Goal: Task Accomplishment & Management: Complete application form

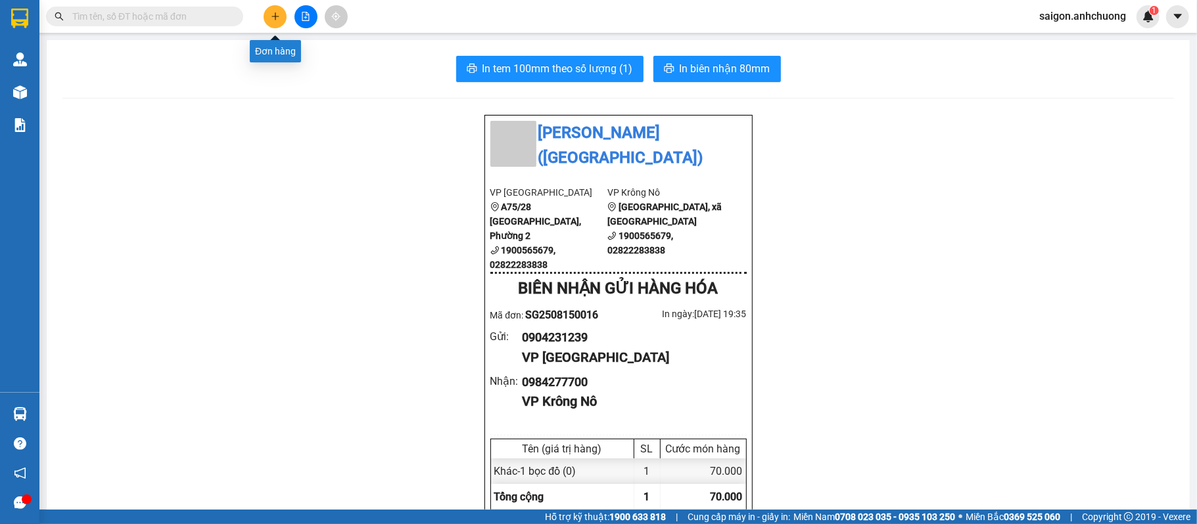
click at [279, 16] on icon "plus" at bounding box center [275, 16] width 9 height 9
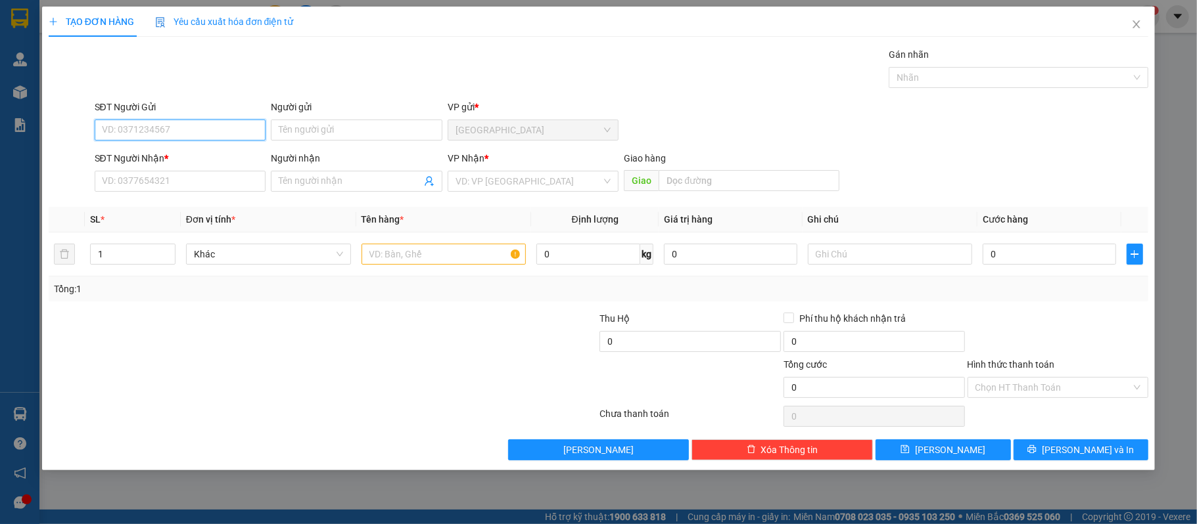
click at [185, 137] on input "SĐT Người Gửi" at bounding box center [181, 130] width 172 height 21
type input "3"
type input "0386142781"
click at [164, 153] on div "0386142781" at bounding box center [181, 157] width 156 height 14
type input "0369546241"
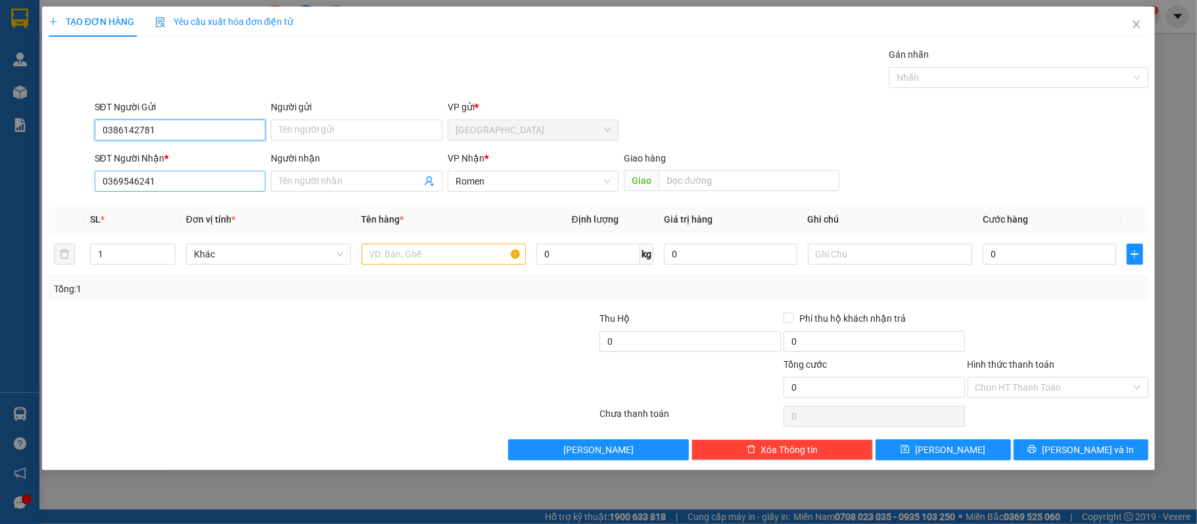
type input "0386142781"
click at [166, 185] on input "0369546241" at bounding box center [181, 181] width 172 height 21
click at [171, 179] on input "0369546241" at bounding box center [181, 181] width 172 height 21
click at [153, 189] on input "0369546241" at bounding box center [181, 181] width 172 height 21
click at [154, 187] on input "0369546241" at bounding box center [181, 181] width 172 height 21
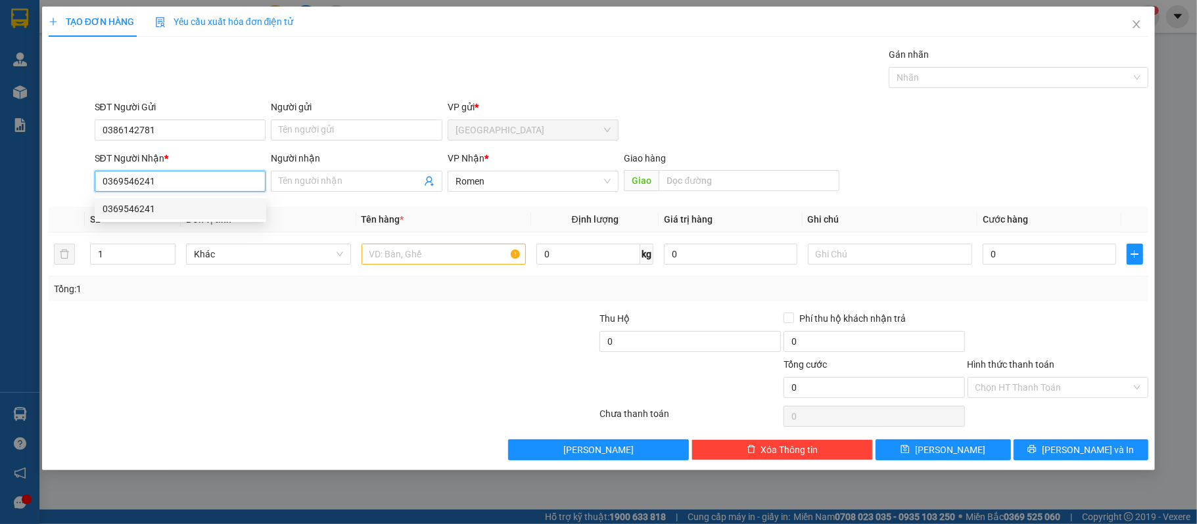
click at [154, 187] on input "0369546241" at bounding box center [181, 181] width 172 height 21
type input "0386791846"
click at [193, 204] on div "0386791846 - dâng" at bounding box center [181, 209] width 156 height 14
type input "dâng"
type input "0386791846"
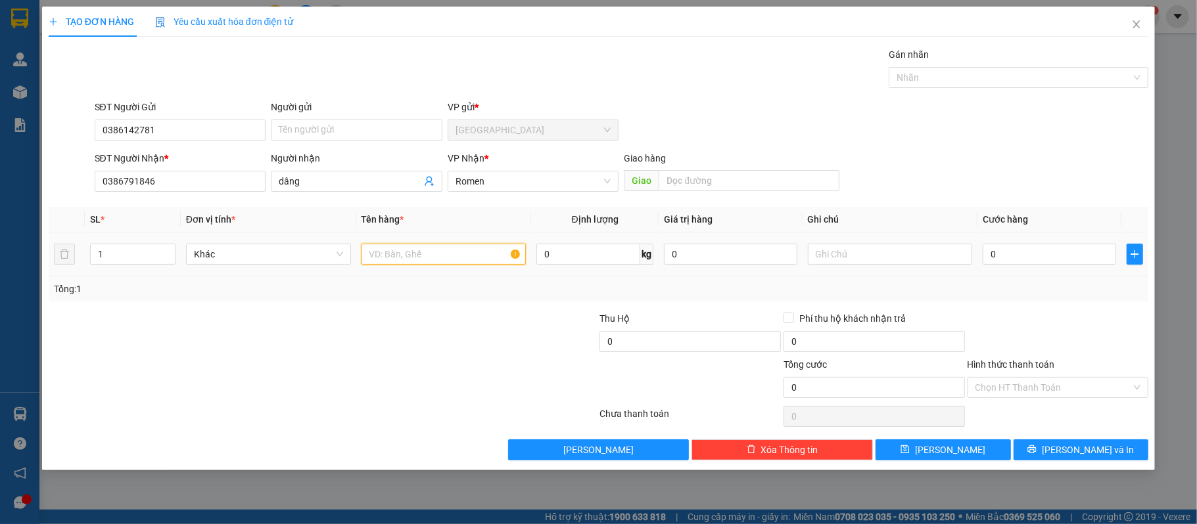
click at [410, 251] on input "text" at bounding box center [443, 254] width 165 height 21
type input "1 thùng"
click at [1007, 250] on input "0" at bounding box center [1048, 254] width 133 height 21
type input "5"
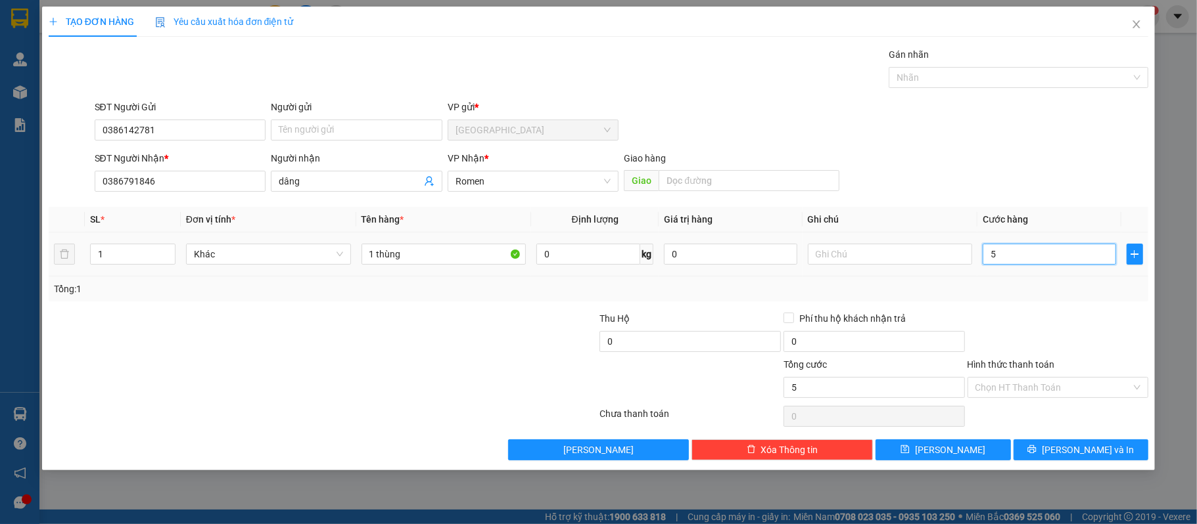
type input "5"
type input "50"
type input "500"
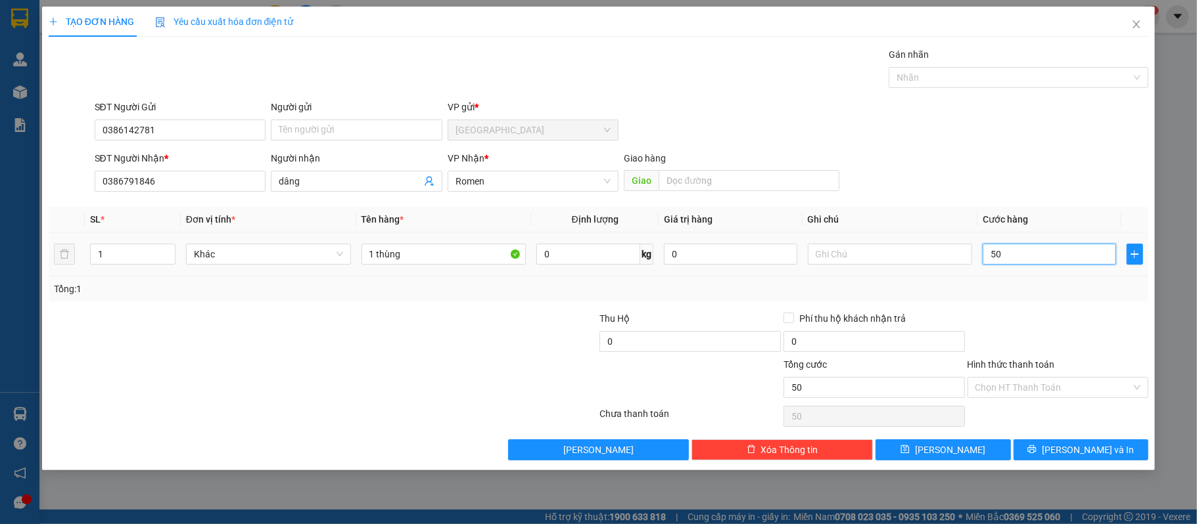
type input "500"
type input "5.000"
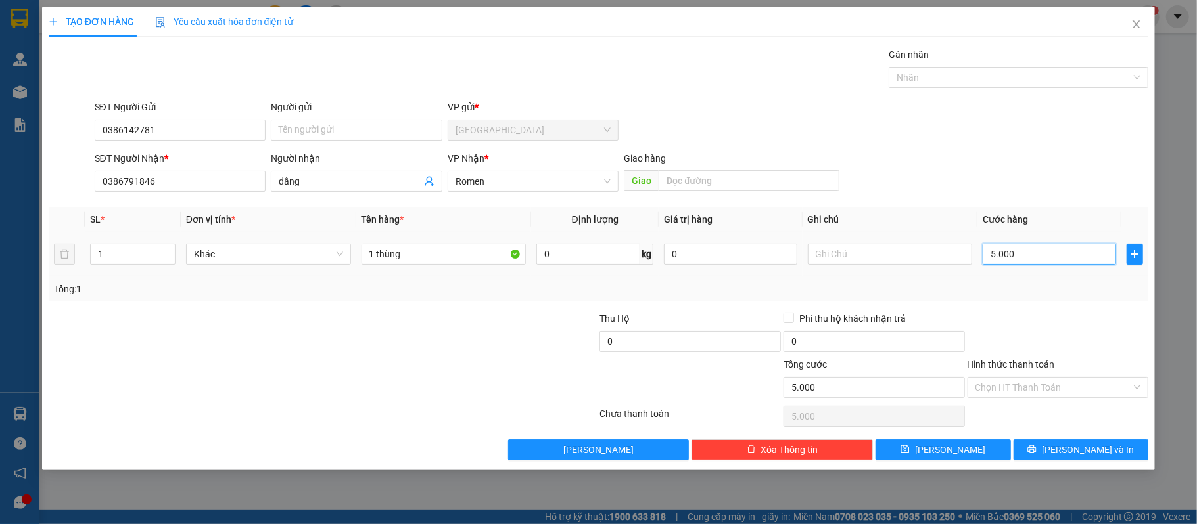
type input "50.000"
click at [1107, 451] on button "[PERSON_NAME] và In" at bounding box center [1080, 450] width 135 height 21
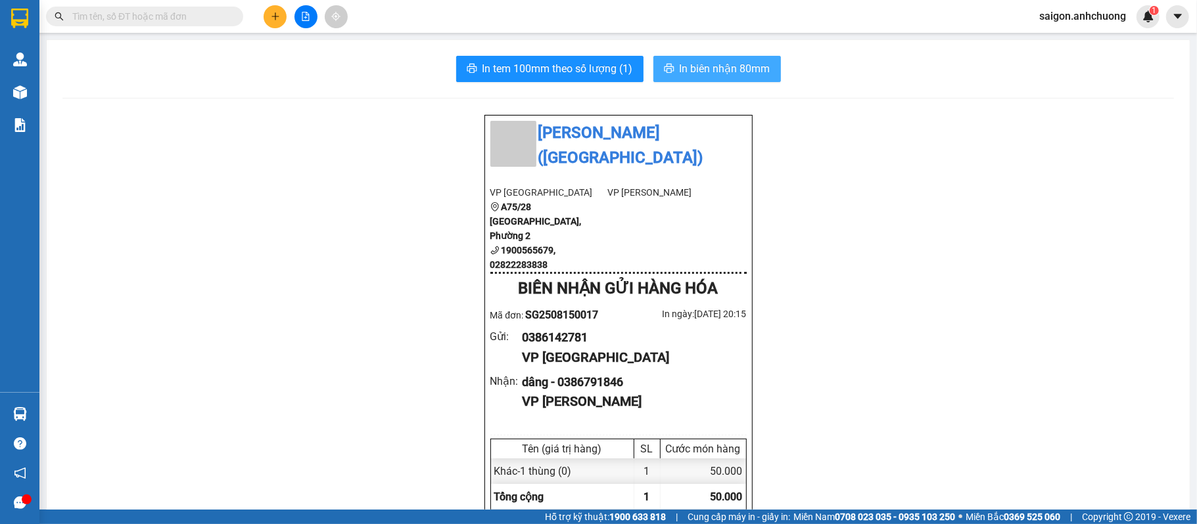
click at [686, 69] on span "In biên nhận 80mm" at bounding box center [724, 68] width 91 height 16
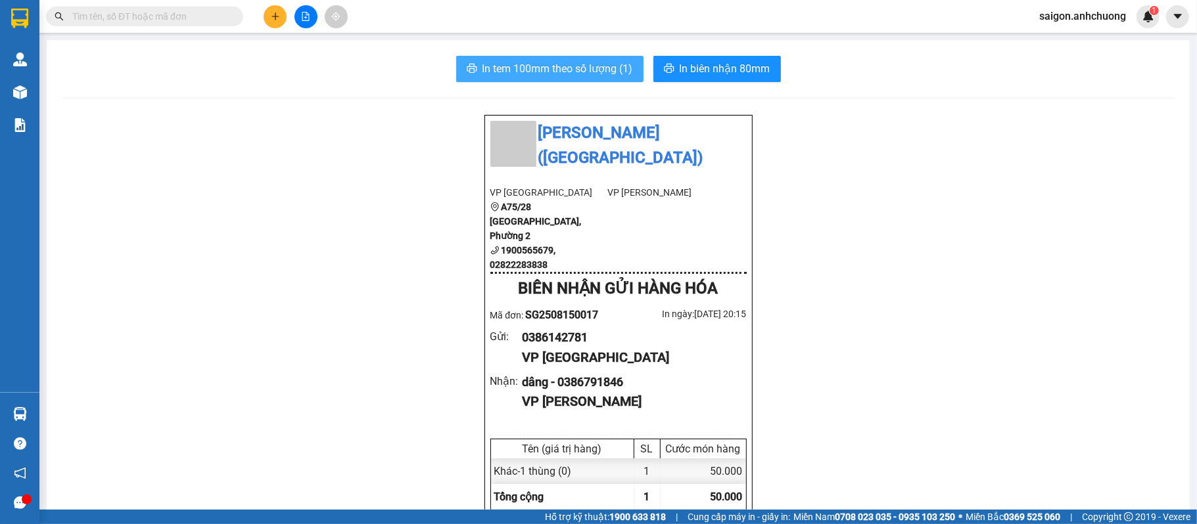
click at [594, 71] on span "In tem 100mm theo số lượng (1)" at bounding box center [557, 68] width 150 height 16
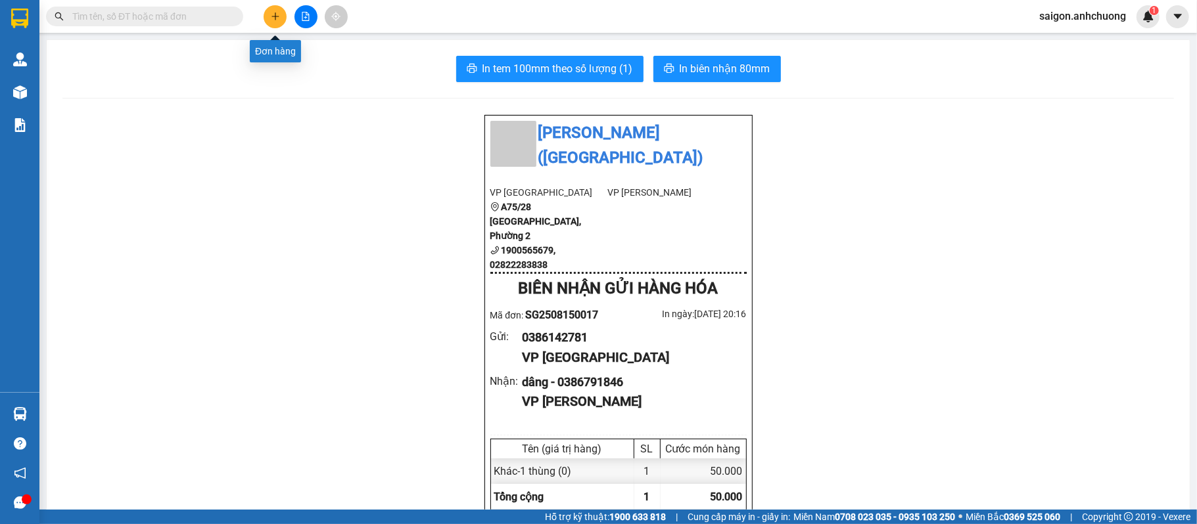
click at [280, 11] on button at bounding box center [275, 16] width 23 height 23
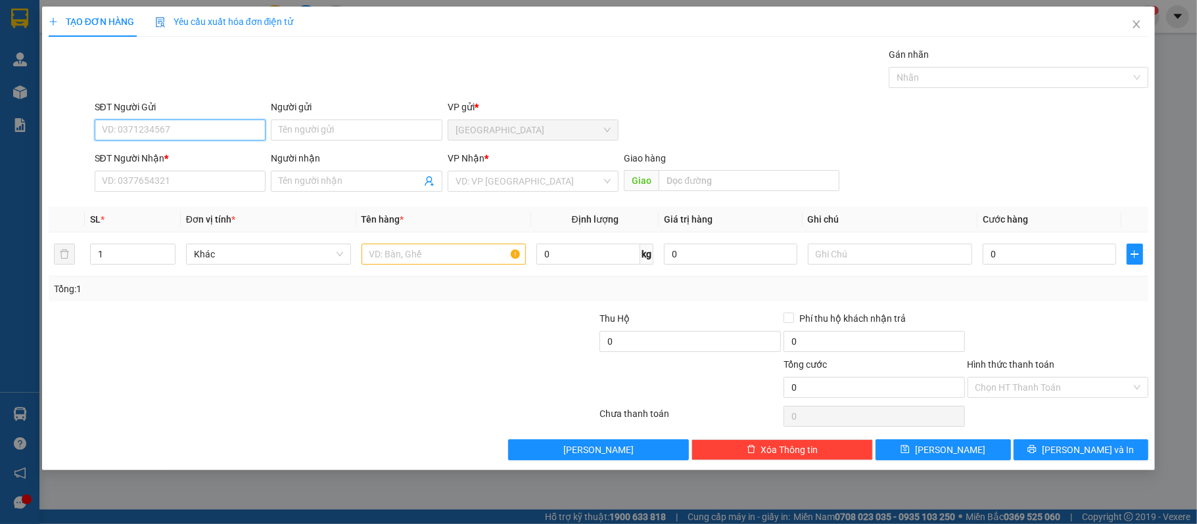
click at [211, 126] on input "SĐT Người Gửi" at bounding box center [181, 130] width 172 height 21
click at [1137, 29] on icon "close" at bounding box center [1136, 24] width 11 height 11
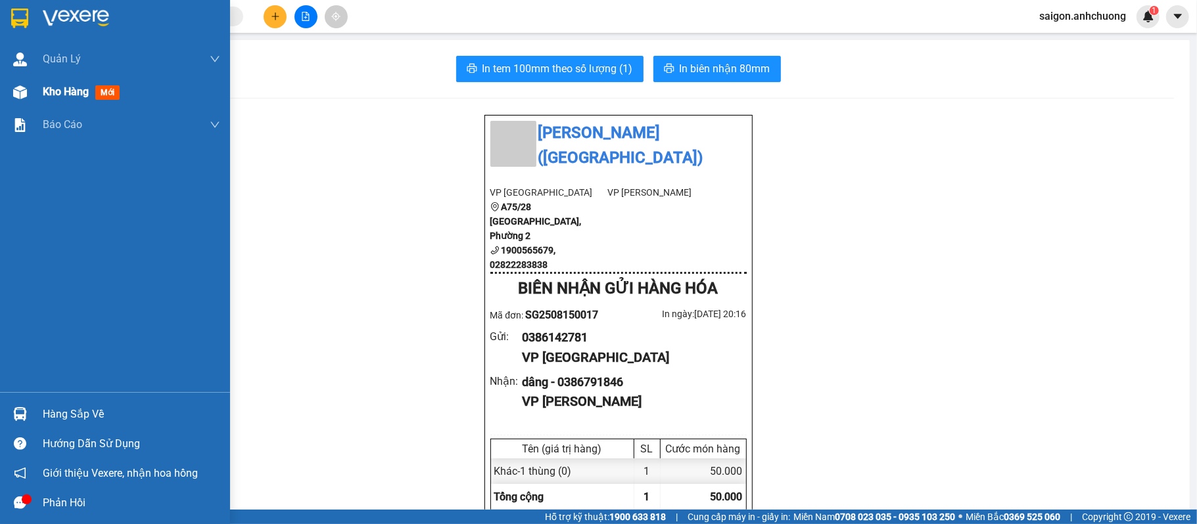
click at [64, 98] on span "Kho hàng" at bounding box center [66, 91] width 46 height 12
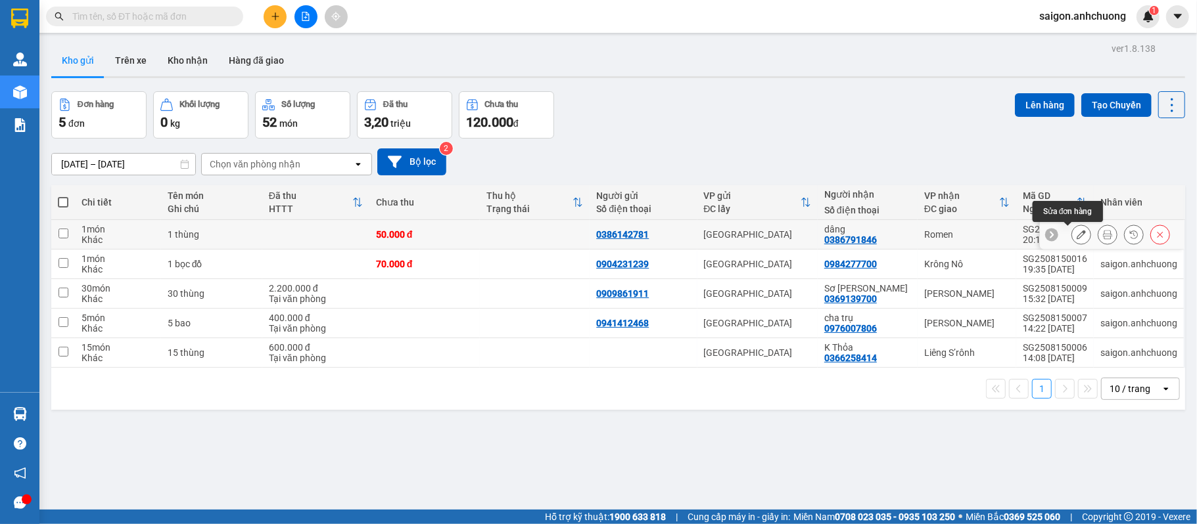
click at [1072, 242] on button at bounding box center [1081, 234] width 18 height 23
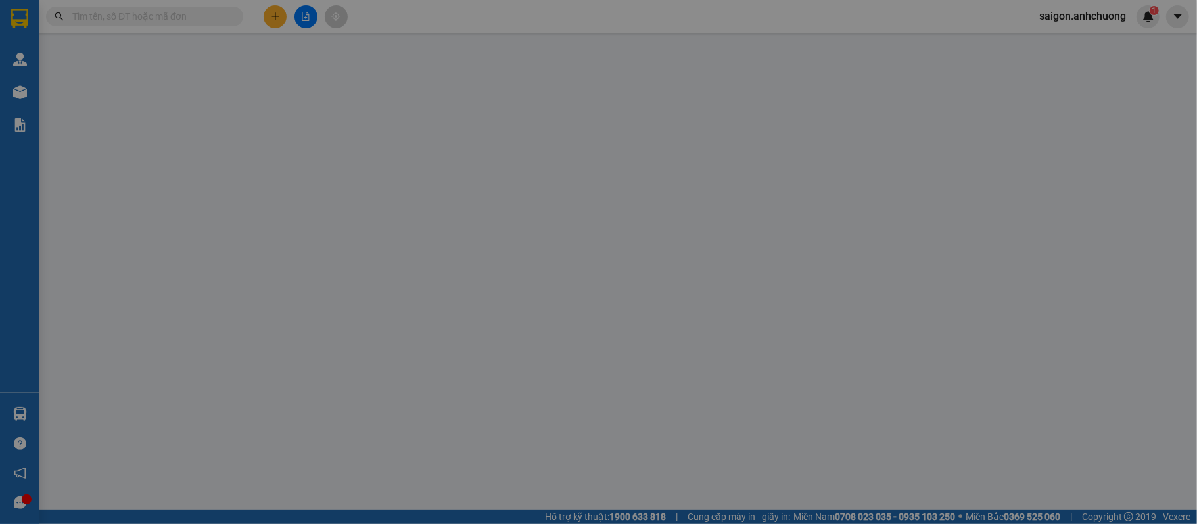
type input "0386142781"
type input "0386791846"
type input "dâng"
type input "50.000"
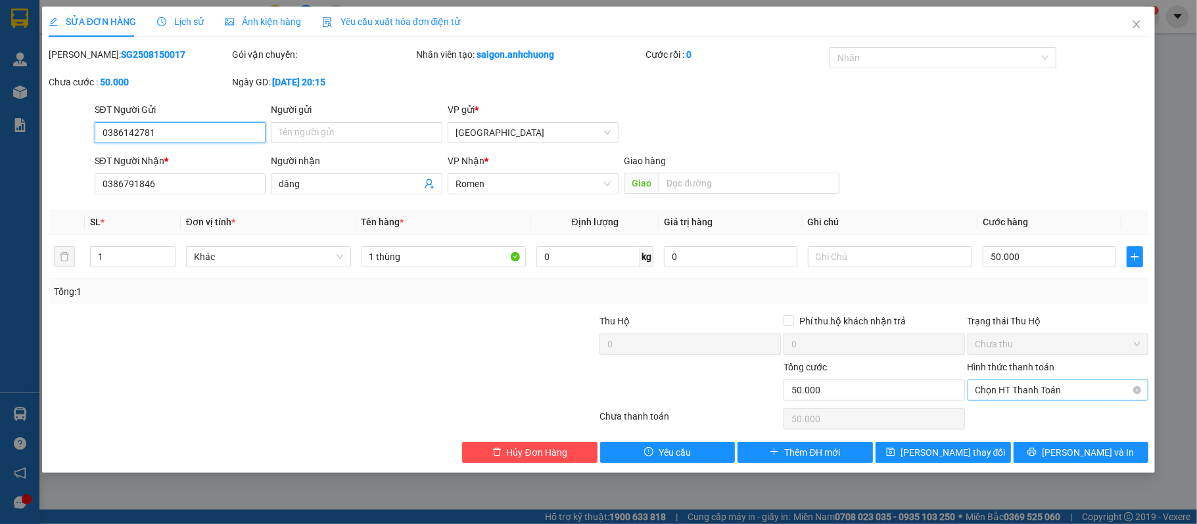
click at [1100, 395] on span "Chọn HT Thanh Toán" at bounding box center [1058, 390] width 166 height 20
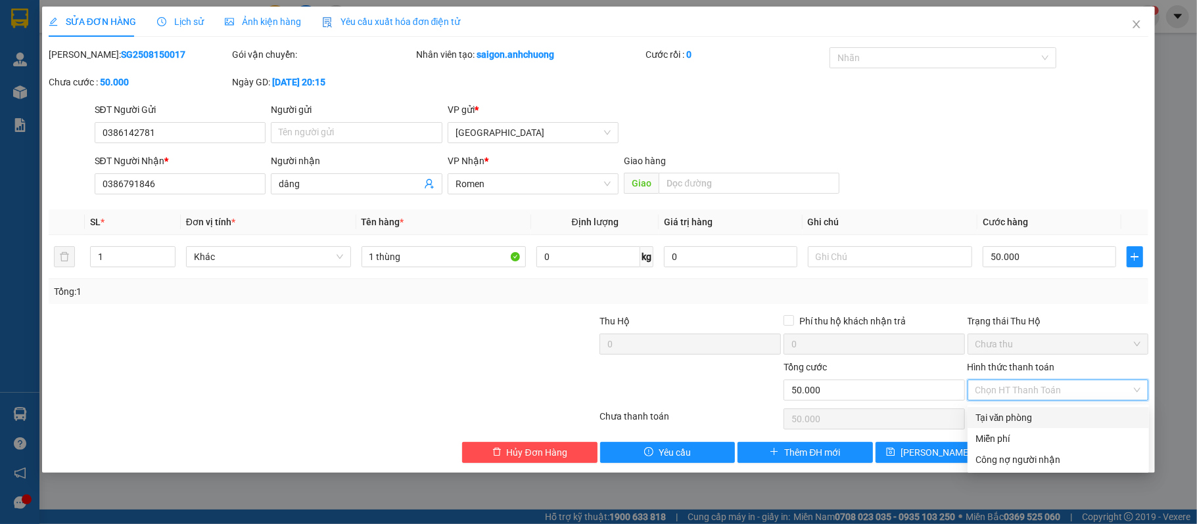
click at [1024, 419] on div "Tại văn phòng" at bounding box center [1058, 418] width 166 height 14
type input "0"
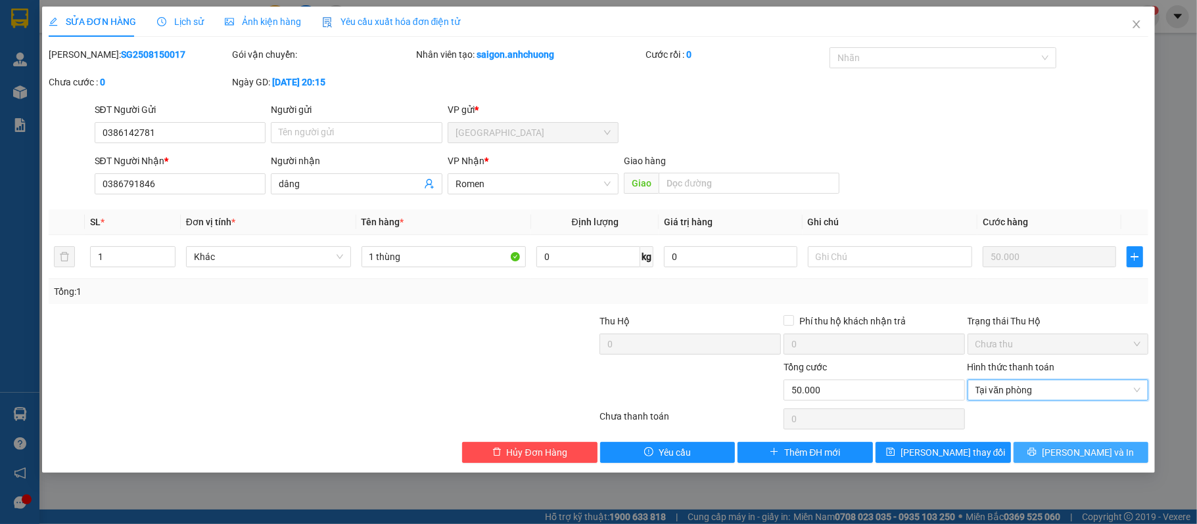
click at [1114, 458] on button "[PERSON_NAME] và In" at bounding box center [1080, 452] width 135 height 21
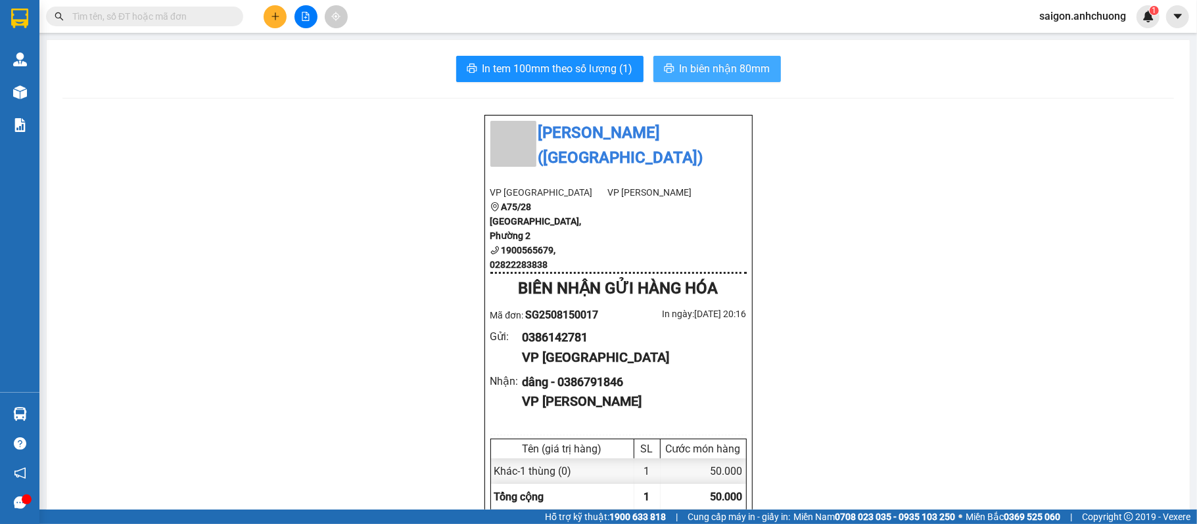
click at [691, 64] on span "In biên nhận 80mm" at bounding box center [724, 68] width 91 height 16
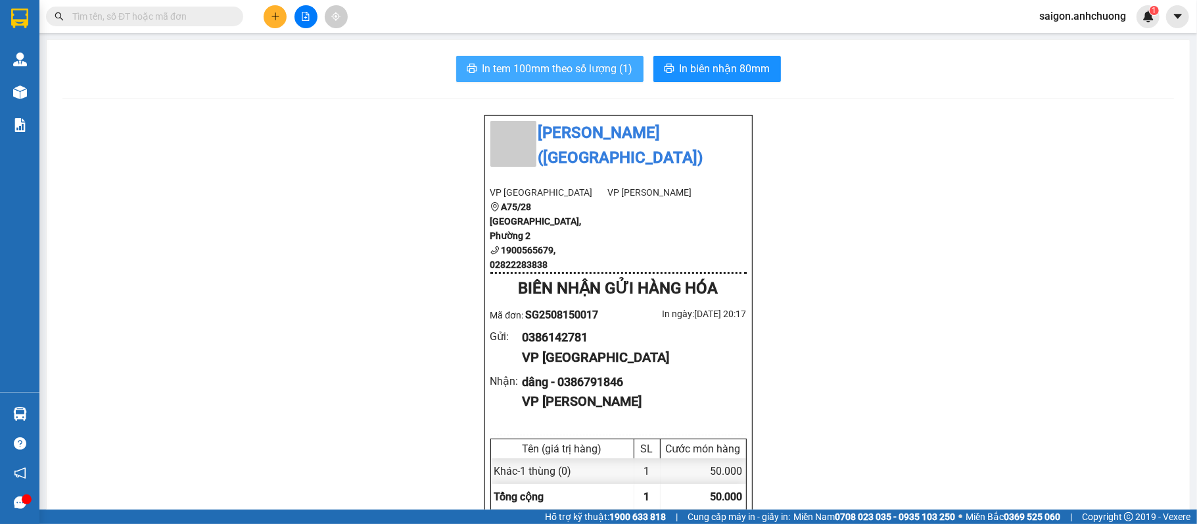
click at [553, 61] on span "In tem 100mm theo số lượng (1)" at bounding box center [557, 68] width 150 height 16
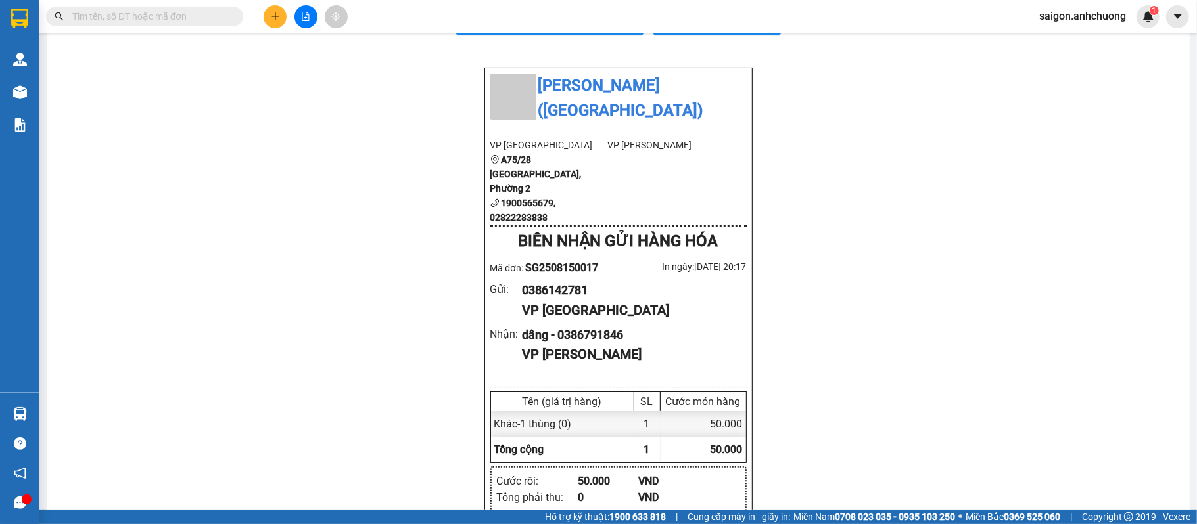
drag, startPoint x: 1115, startPoint y: 263, endPoint x: 1124, endPoint y: 264, distance: 8.6
